Goal: Communication & Community: Answer question/provide support

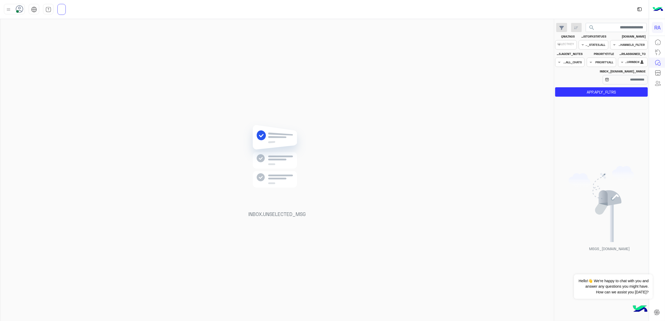
click at [498, 57] on div "INBOX.FILTERS.ASSIGNED_TO Agent Filter INBOX.AGENTFILTER.YOURINBOX" at bounding box center [632, 59] width 29 height 15
click at [498, 60] on div at bounding box center [632, 61] width 29 height 5
click at [498, 87] on div "INBOX.AGENTFILTER.UNASSIGNED" at bounding box center [651, 83] width 67 height 10
click at [498, 92] on button "APP.APLY_FLTRS" at bounding box center [601, 91] width 93 height 9
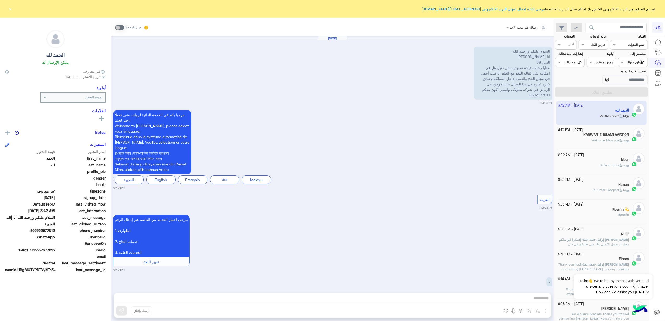
scroll to position [430, 0]
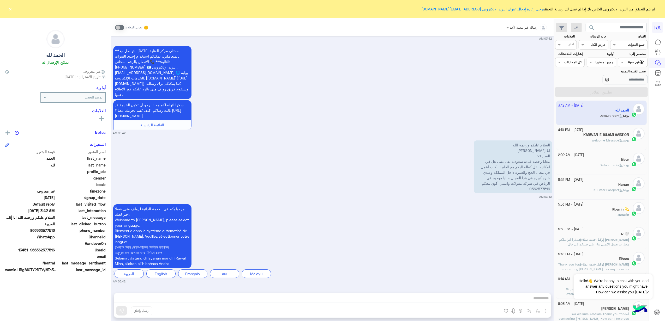
click at [9, 6] on button "×" at bounding box center [10, 8] width 5 height 5
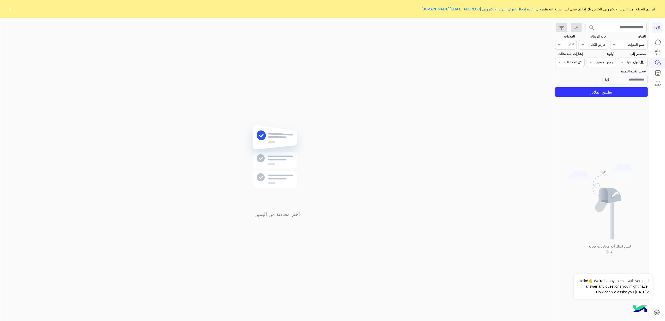
click at [633, 61] on input "text" at bounding box center [639, 61] width 12 height 5
click at [634, 83] on b "غير معينة" at bounding box center [632, 82] width 14 height 4
click at [620, 90] on button "تطبيق الفلاتر" at bounding box center [601, 91] width 93 height 9
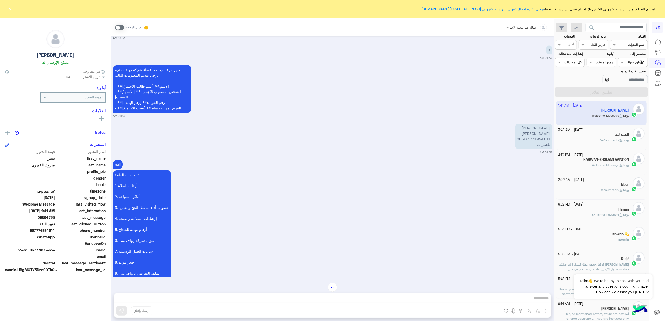
scroll to position [1439, 0]
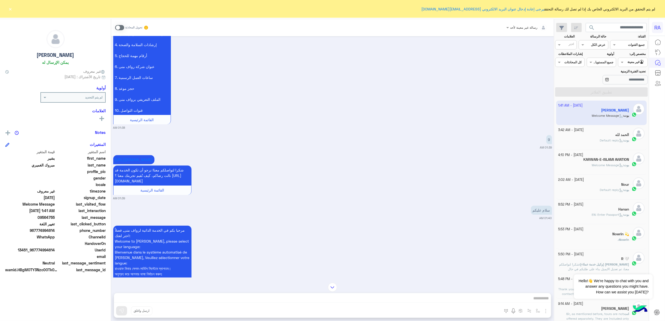
click at [10, 11] on button "×" at bounding box center [10, 8] width 5 height 5
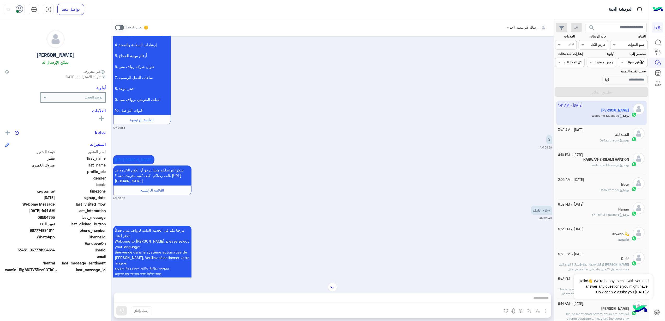
click at [120, 25] on span at bounding box center [119, 27] width 9 height 5
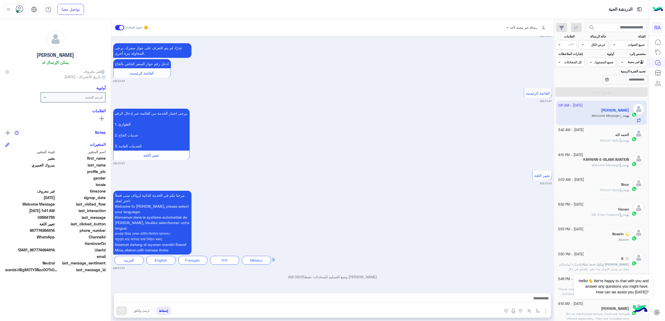
click at [244, 294] on div at bounding box center [332, 299] width 437 height 13
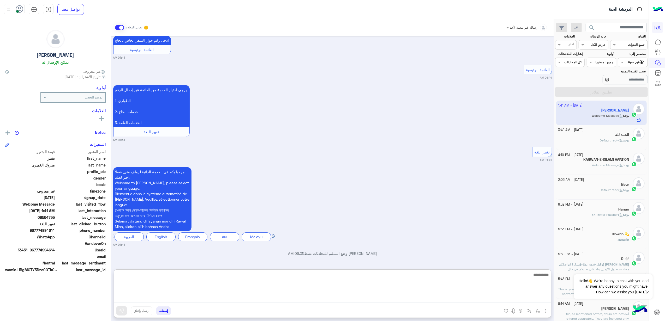
click at [242, 298] on textarea at bounding box center [332, 287] width 437 height 31
paste textarea "**********"
type textarea "**********"
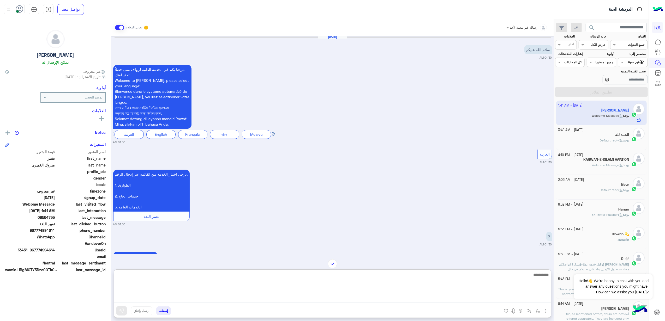
scroll to position [1972, 0]
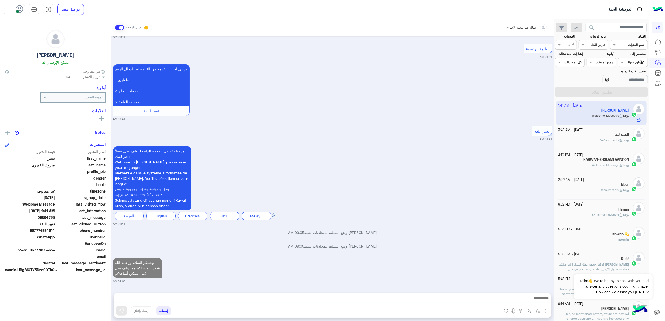
click at [624, 141] on span "بوت" at bounding box center [625, 140] width 5 height 4
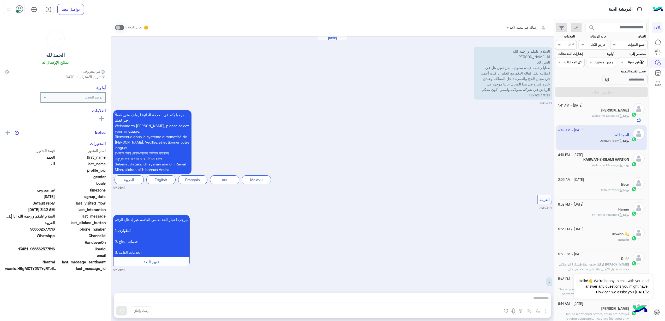
scroll to position [430, 0]
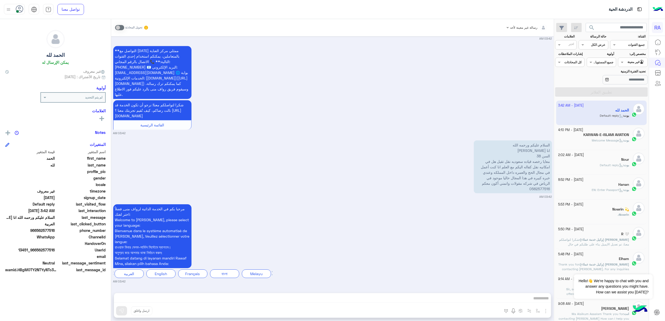
click at [598, 115] on app-inbox-user "[DATE] - 3:42 AM الحمد لله بوت : Default reply" at bounding box center [601, 113] width 91 height 25
click at [639, 64] on input "text" at bounding box center [639, 61] width 12 height 5
click at [639, 92] on b "الوارد لديك" at bounding box center [631, 92] width 16 height 4
click at [635, 92] on button "تطبيق الفلاتر" at bounding box center [601, 91] width 93 height 9
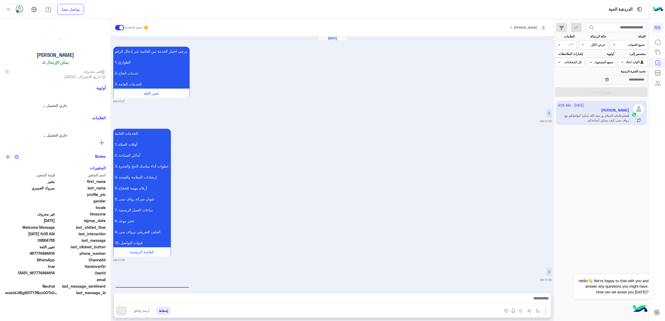
scroll to position [1240, 0]
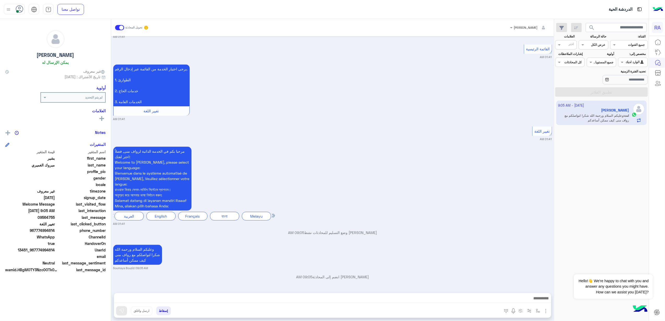
click at [629, 155] on div "[DATE] - 9:05 AM [PERSON_NAME] [PERSON_NAME] انت : وعليكم السلام ورحمة الله شكر…" at bounding box center [601, 211] width 95 height 224
